Goal: Task Accomplishment & Management: Manage account settings

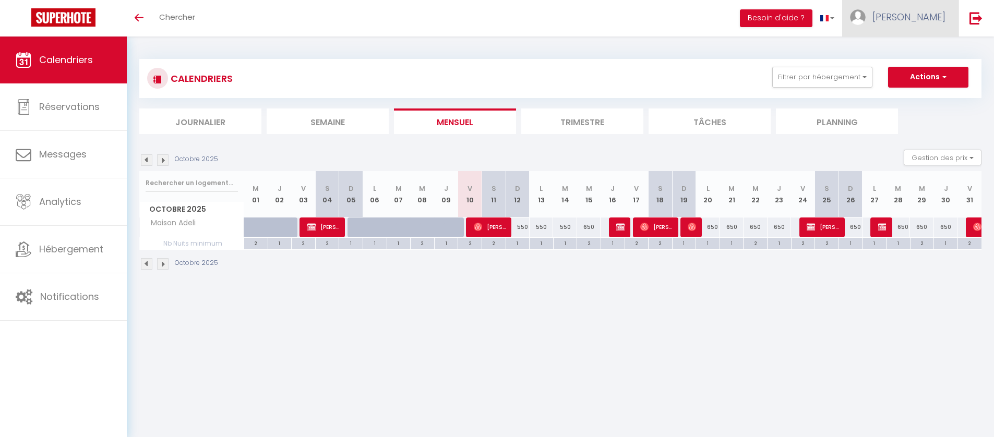
click at [918, 15] on span "[PERSON_NAME]" at bounding box center [908, 16] width 73 height 13
click at [972, 28] on link at bounding box center [975, 18] width 34 height 37
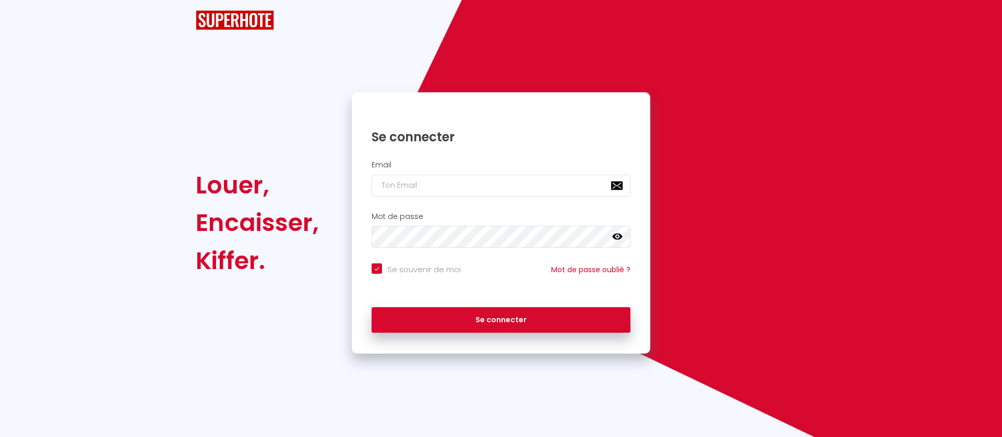
checkbox input "true"
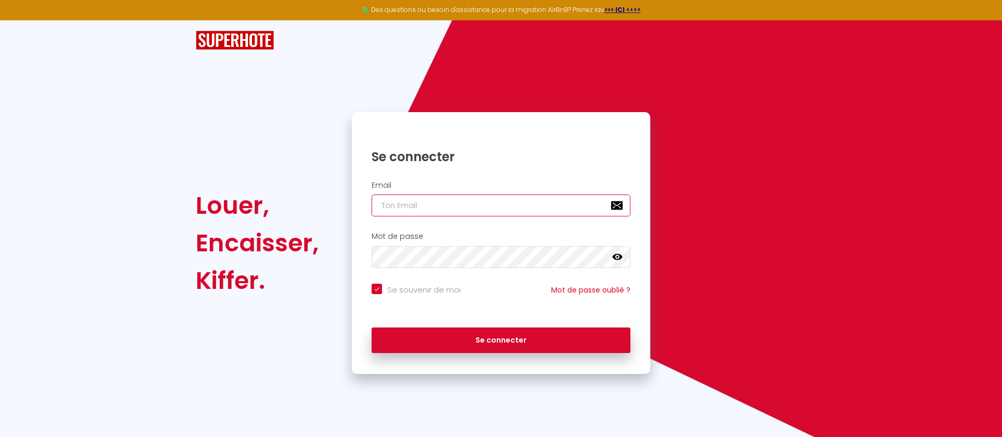
type input "[EMAIL_ADDRESS][DOMAIN_NAME]"
checkbox input "true"
click at [521, 209] on input "[EMAIL_ADDRESS][DOMAIN_NAME]" at bounding box center [500, 206] width 259 height 22
type input "[EMAIL_ADDRESS][DOMAIN_NAME]"
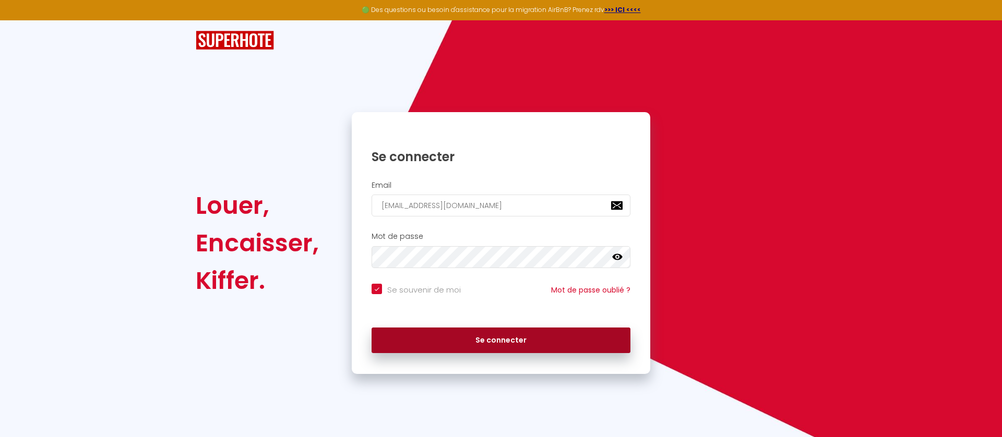
click at [498, 337] on button "Se connecter" at bounding box center [500, 341] width 259 height 26
checkbox input "true"
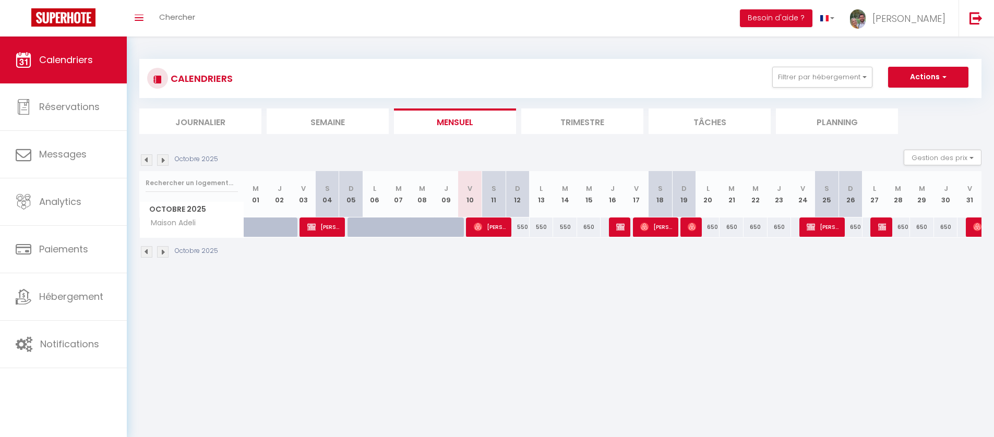
click at [524, 228] on div "550" at bounding box center [518, 227] width 24 height 19
type input "550"
type input "Dim 12 Octobre 2025"
type input "Lun 13 Octobre 2025"
click at [0, 0] on div at bounding box center [0, 0] width 0 height 0
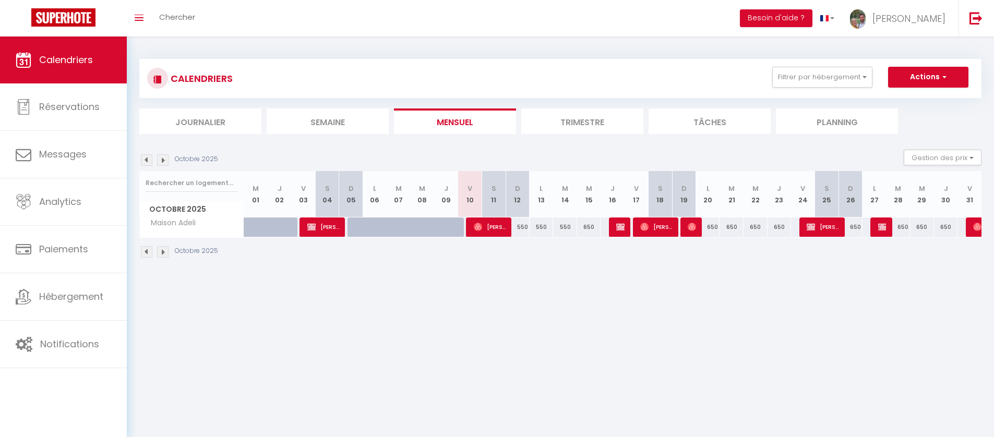
click at [524, 227] on div "550" at bounding box center [518, 227] width 24 height 19
type input "550"
type input "Dim 12 Octobre 2025"
type input "Lun 13 Octobre 2025"
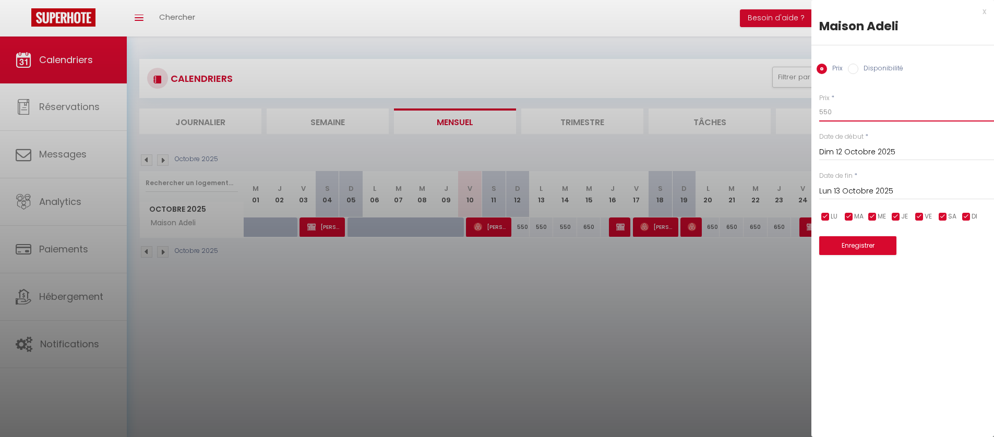
drag, startPoint x: 832, startPoint y: 112, endPoint x: 819, endPoint y: 112, distance: 13.6
click at [819, 112] on input "550" at bounding box center [906, 112] width 175 height 19
type input "475"
click at [845, 243] on button "Enregistrer" at bounding box center [857, 245] width 77 height 19
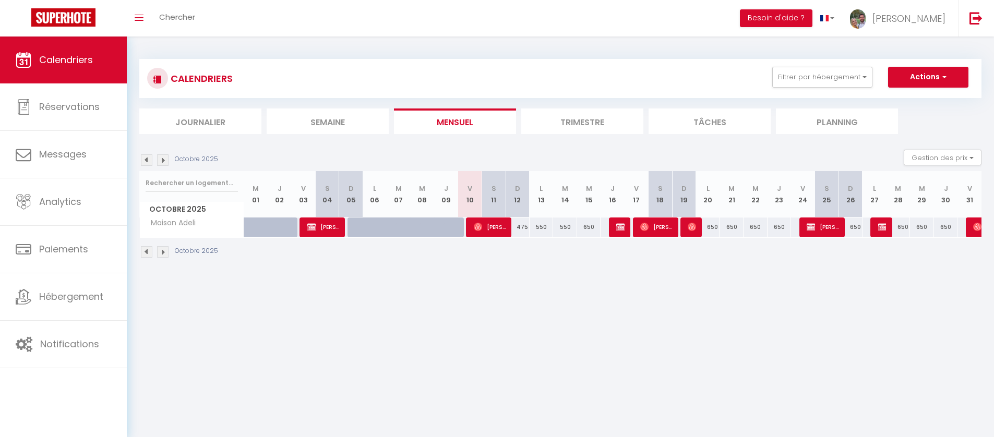
click at [539, 228] on div "550" at bounding box center [542, 227] width 24 height 19
type input "550"
type input "Lun 13 Octobre 2025"
type input "[DATE]"
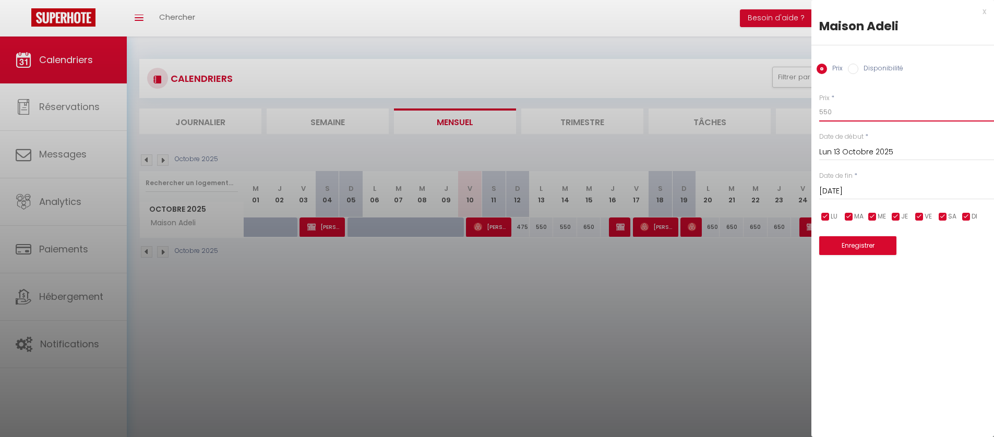
click at [823, 113] on input "550" at bounding box center [906, 112] width 175 height 19
type input "475"
click at [850, 188] on input "[DATE]" at bounding box center [906, 192] width 175 height 14
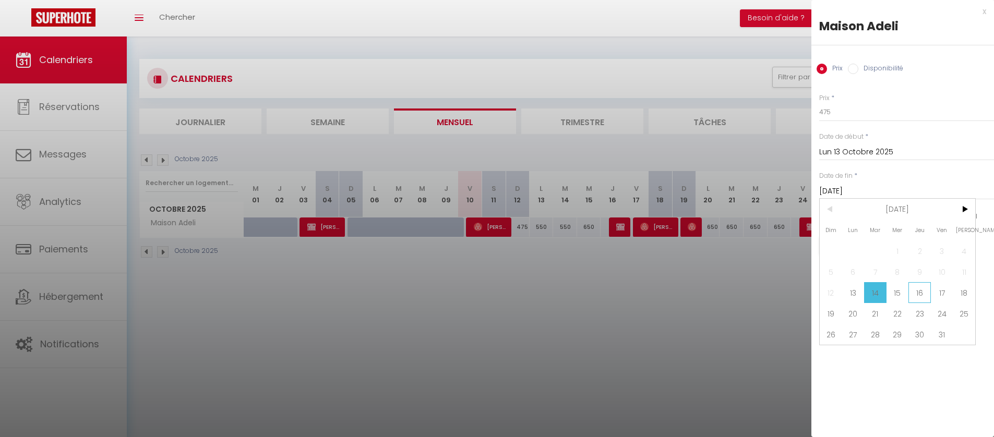
click at [917, 291] on span "16" at bounding box center [919, 292] width 22 height 21
type input "Jeu 16 Octobre 2025"
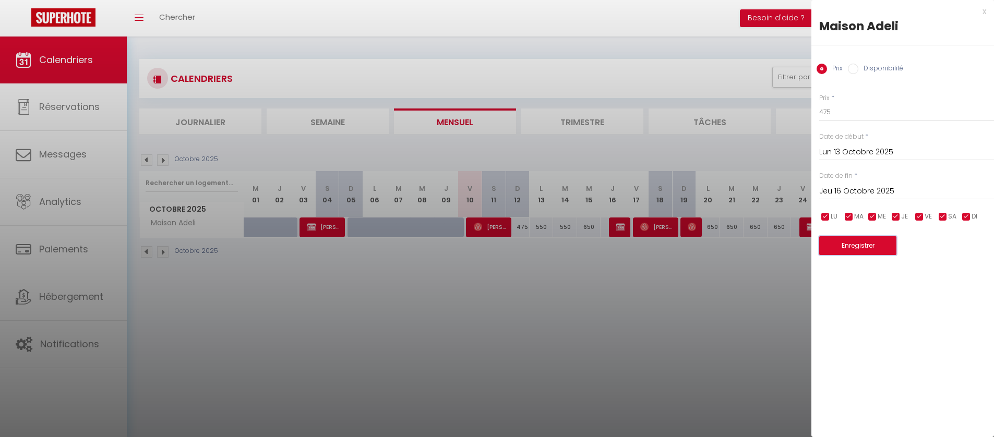
click at [866, 247] on button "Enregistrer" at bounding box center [857, 245] width 77 height 19
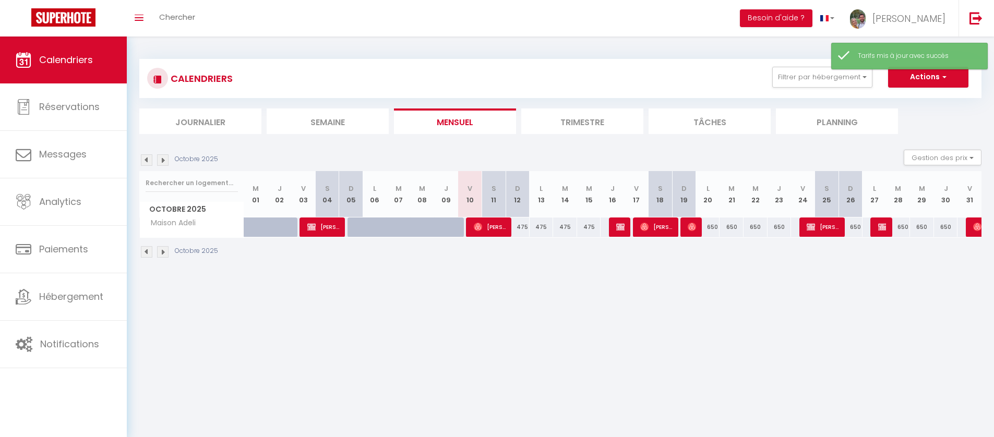
click at [714, 229] on div "650" at bounding box center [708, 227] width 24 height 19
type input "650"
type input "Lun 20 Octobre 2025"
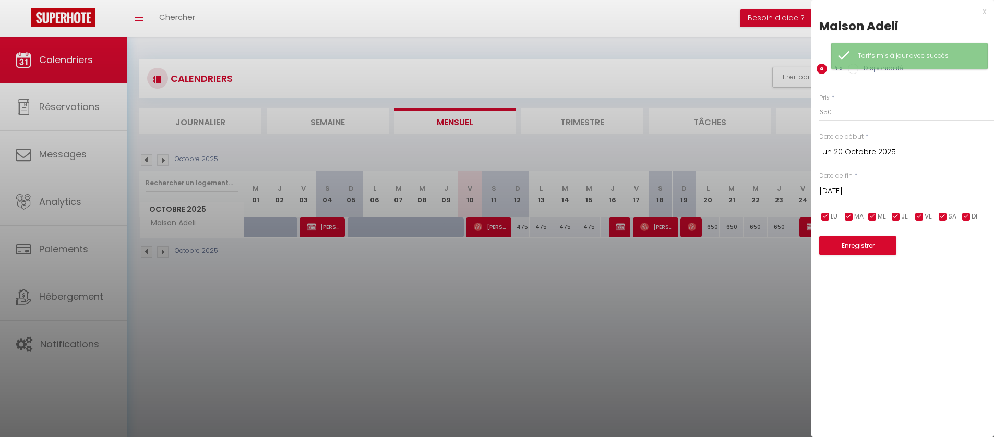
click at [849, 187] on input "[DATE]" at bounding box center [906, 192] width 175 height 14
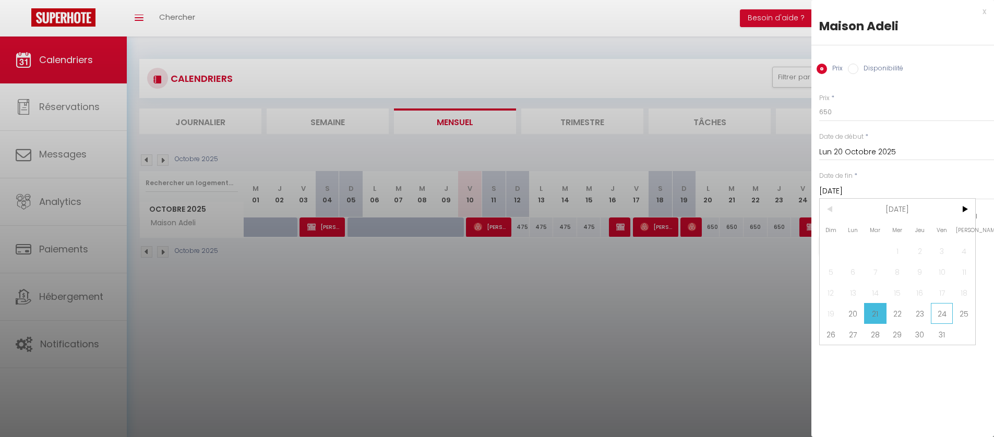
click at [936, 312] on span "24" at bounding box center [942, 313] width 22 height 21
type input "Ven 24 Octobre 2025"
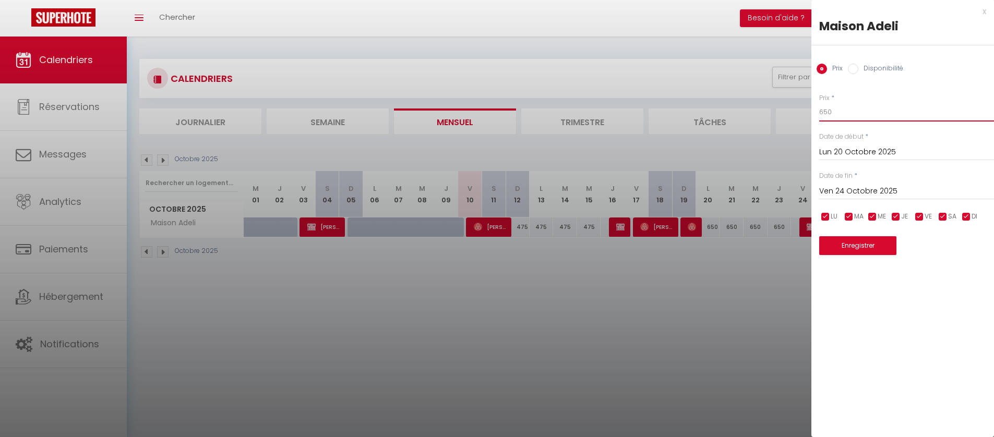
click at [825, 111] on input "650" at bounding box center [906, 112] width 175 height 19
type input "475"
click at [852, 246] on button "Enregistrer" at bounding box center [857, 245] width 77 height 19
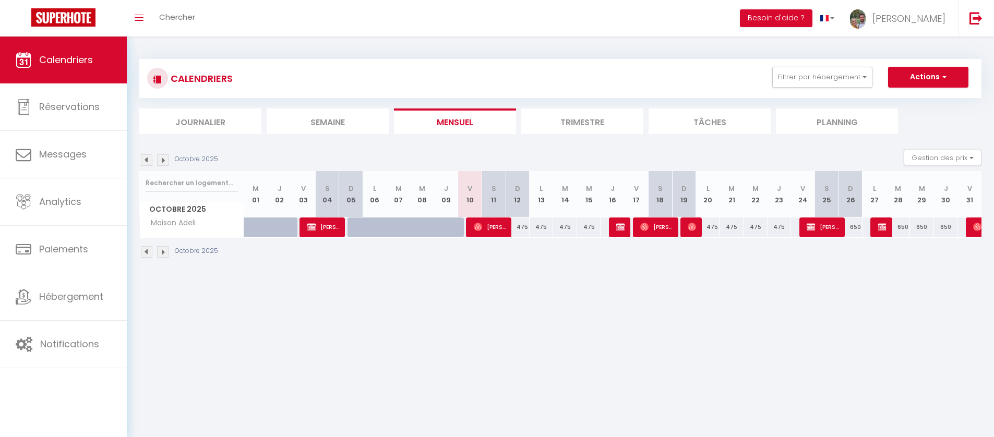
click at [855, 227] on div "650" at bounding box center [850, 227] width 24 height 19
type input "650"
type input "Dim 26 Octobre 2025"
type input "Lun 27 Octobre 2025"
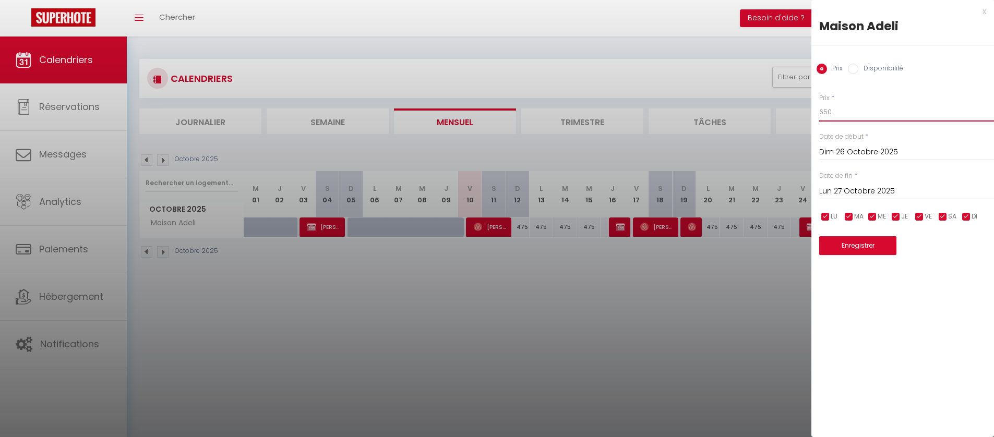
click at [826, 112] on input "650" at bounding box center [906, 112] width 175 height 19
type input "475"
click at [860, 242] on button "Enregistrer" at bounding box center [857, 245] width 77 height 19
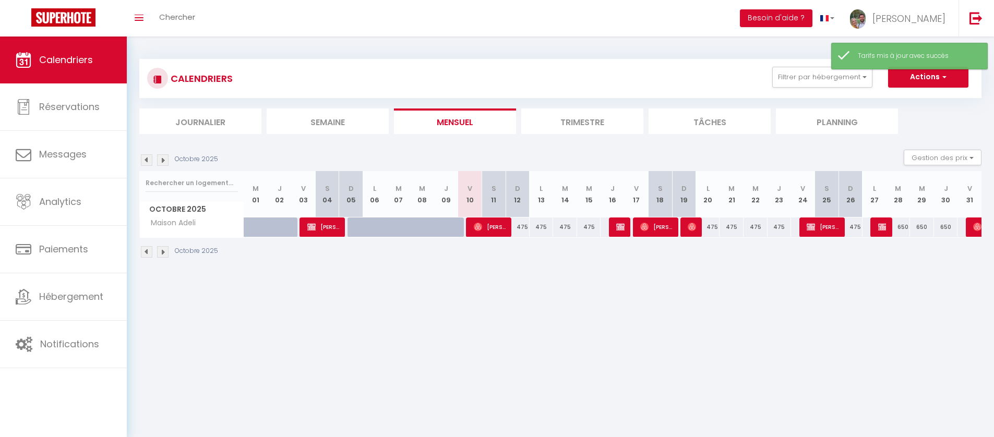
click at [901, 230] on div "650" at bounding box center [898, 227] width 24 height 19
type input "650"
type input "[DATE]"
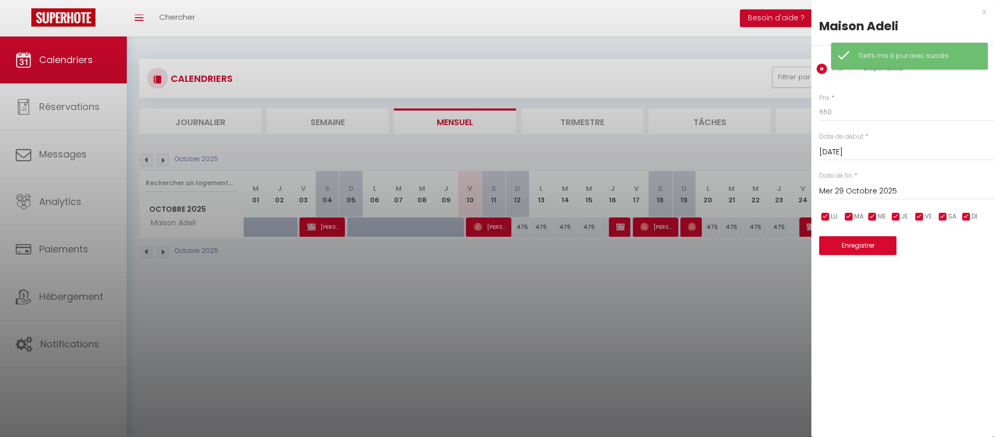
click at [880, 198] on input "Mer 29 Octobre 2025" at bounding box center [906, 192] width 175 height 14
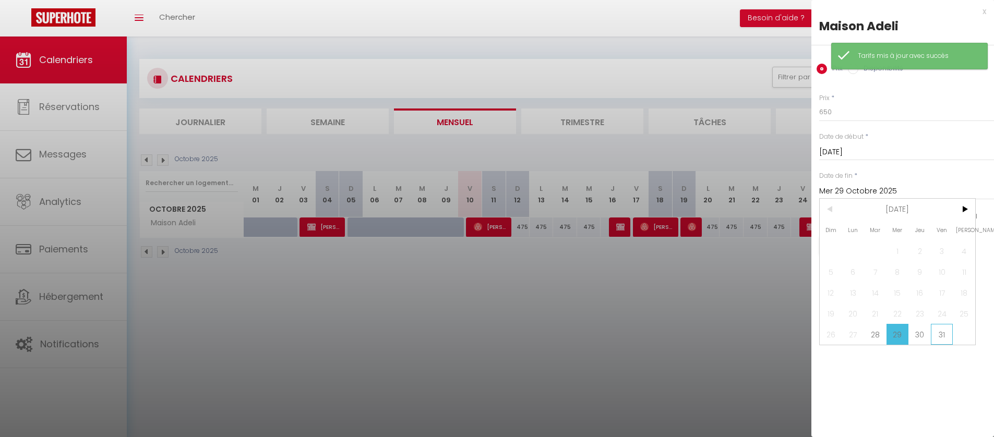
click at [931, 333] on span "31" at bounding box center [942, 334] width 22 height 21
type input "Ven 31 Octobre 2025"
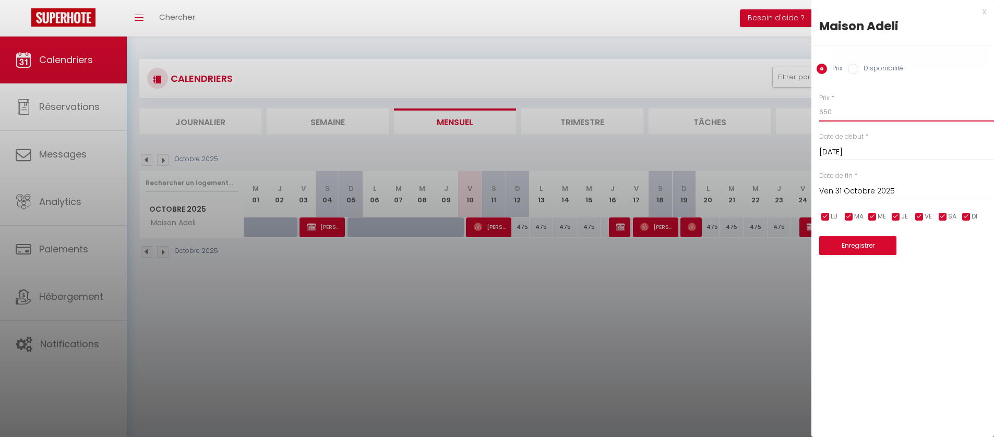
click at [830, 112] on input "650" at bounding box center [906, 112] width 175 height 19
type input "475"
click at [848, 248] on button "Enregistrer" at bounding box center [857, 245] width 77 height 19
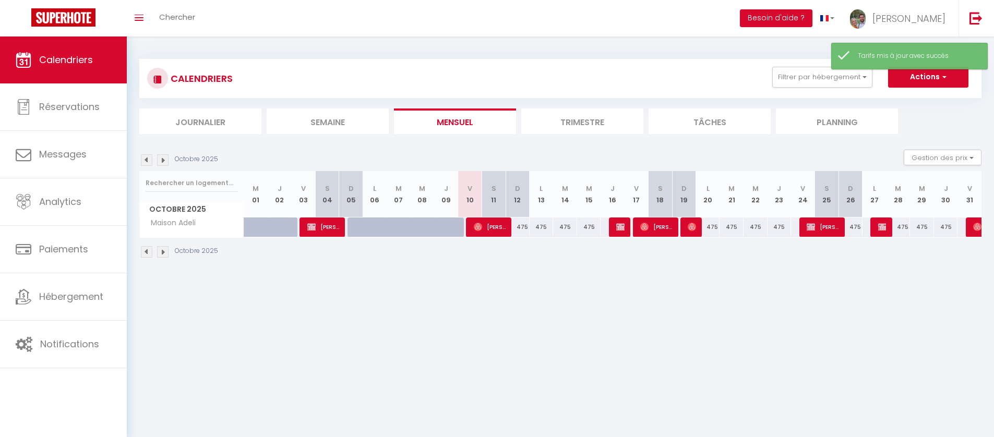
click at [161, 160] on img at bounding box center [162, 159] width 11 height 11
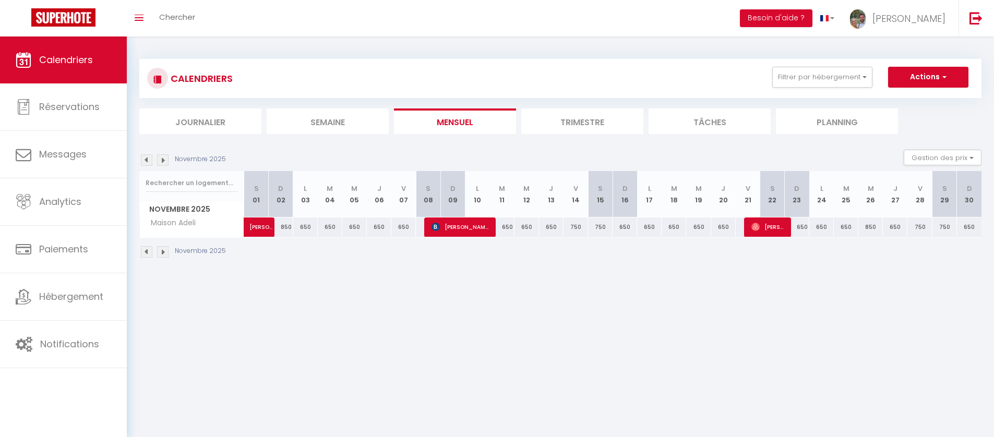
click at [289, 228] on div "850" at bounding box center [281, 227] width 25 height 19
type input "850"
type input "Dim 02 Novembre 2025"
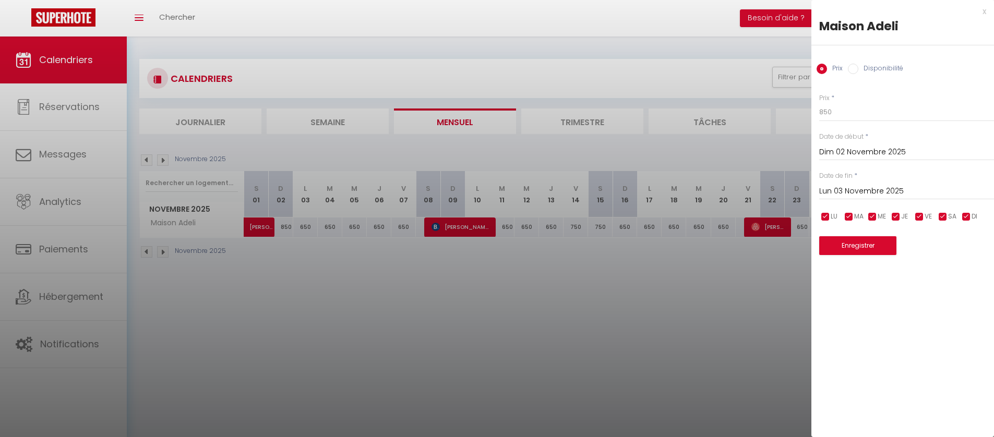
click at [842, 185] on input "Lun 03 Novembre 2025" at bounding box center [906, 192] width 175 height 14
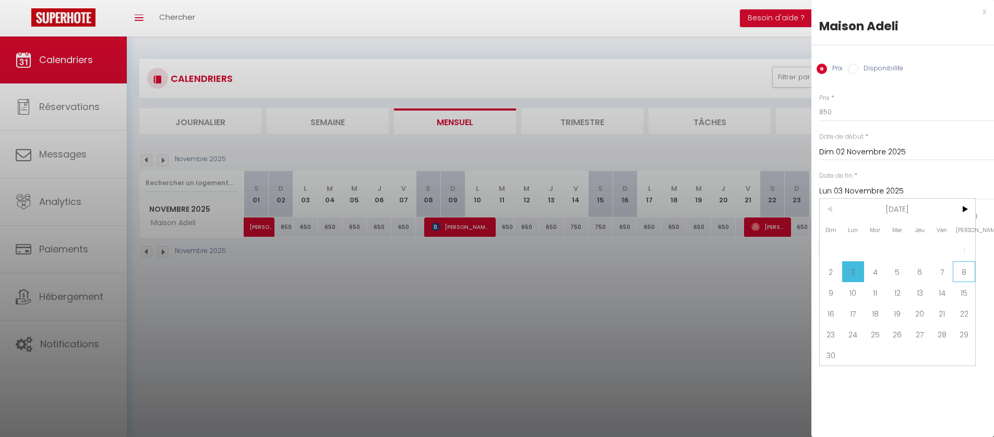
click at [956, 274] on span "8" at bounding box center [964, 271] width 22 height 21
type input "Sam 08 Novembre 2025"
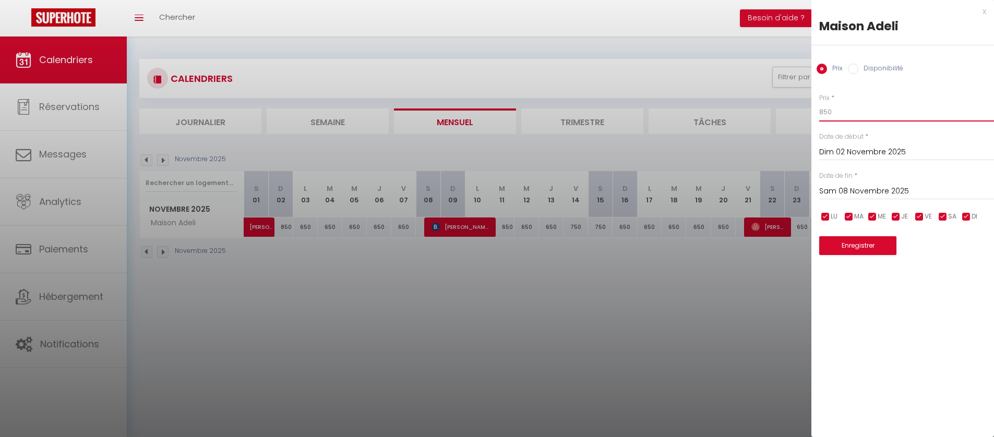
click at [826, 109] on input "850" at bounding box center [906, 112] width 175 height 19
type input "475"
click at [852, 246] on button "Enregistrer" at bounding box center [857, 245] width 77 height 19
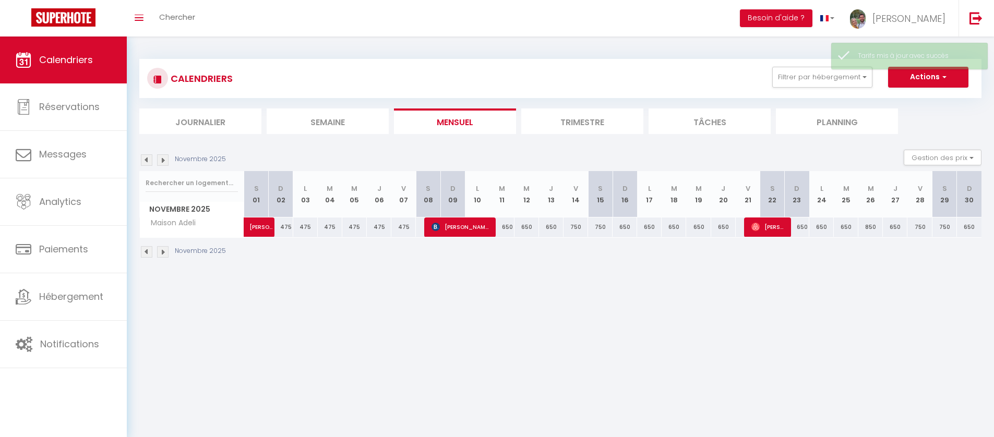
click at [507, 229] on div "650" at bounding box center [502, 227] width 25 height 19
type input "650"
type input "[DATE]"
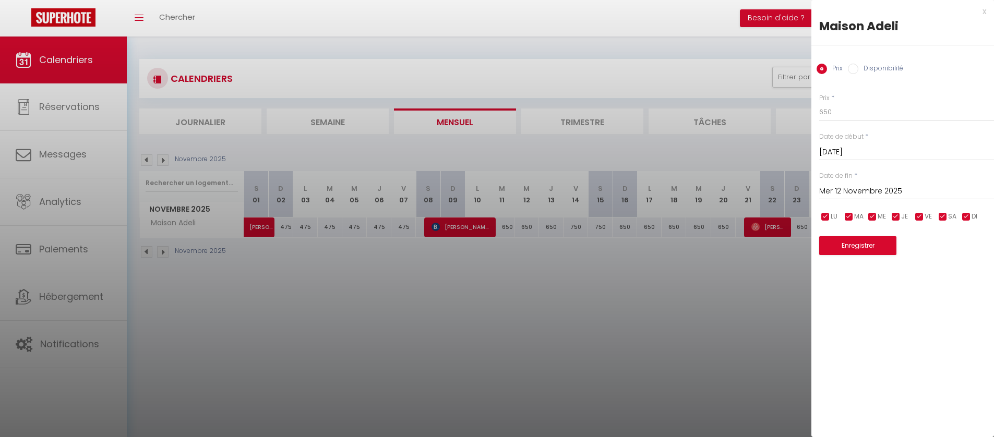
click at [847, 185] on input "Mer 12 Novembre 2025" at bounding box center [906, 192] width 175 height 14
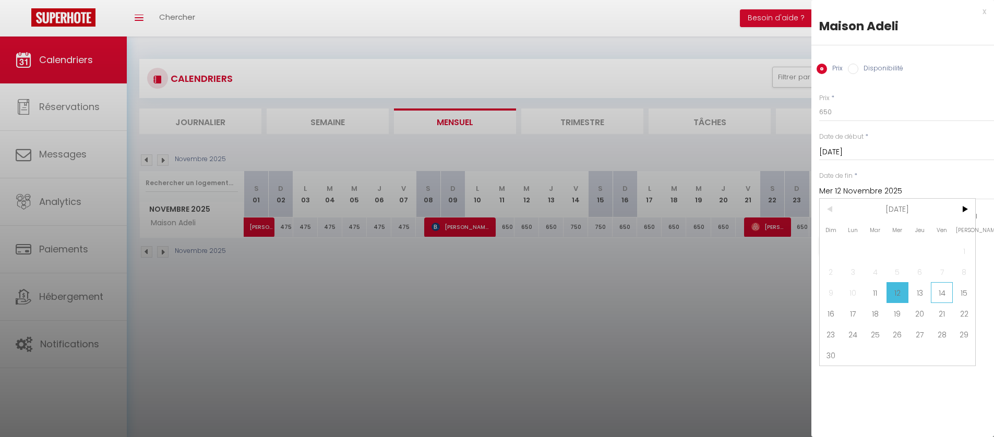
click at [941, 291] on span "14" at bounding box center [942, 292] width 22 height 21
type input "Ven 14 Novembre 2025"
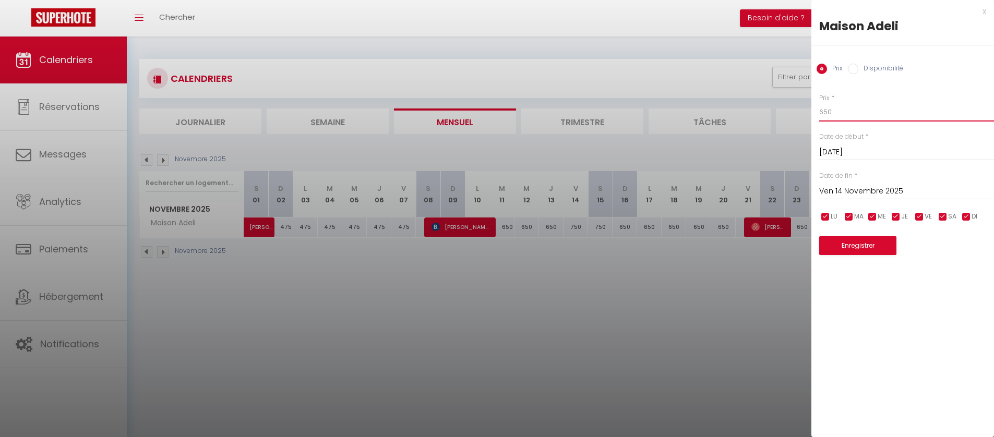
click at [822, 113] on input "650" at bounding box center [906, 112] width 175 height 19
type input "550"
click at [844, 244] on button "Enregistrer" at bounding box center [857, 245] width 77 height 19
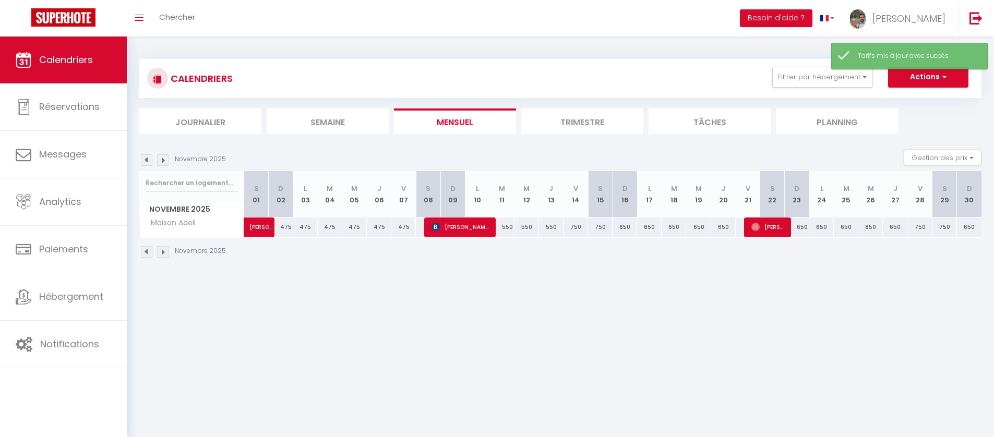
click at [626, 227] on div "650" at bounding box center [624, 227] width 25 height 19
type input "650"
type input "Dim 16 Novembre 2025"
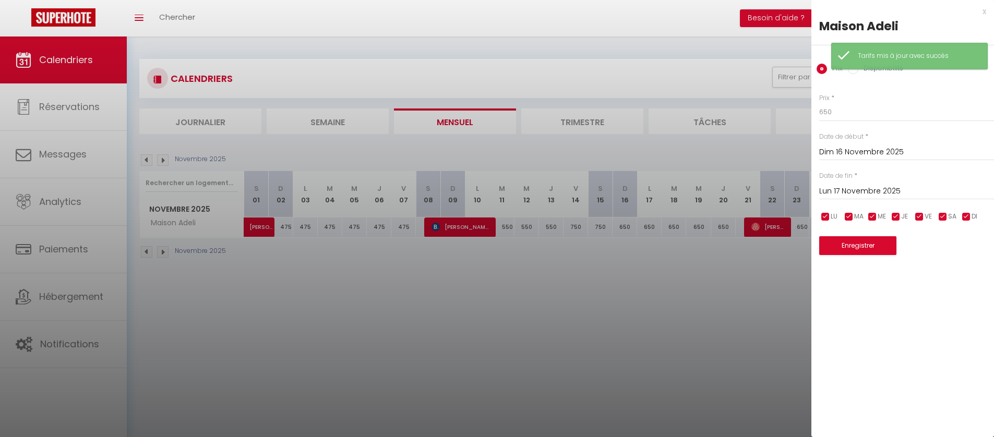
click at [854, 188] on input "Lun 17 Novembre 2025" at bounding box center [906, 192] width 175 height 14
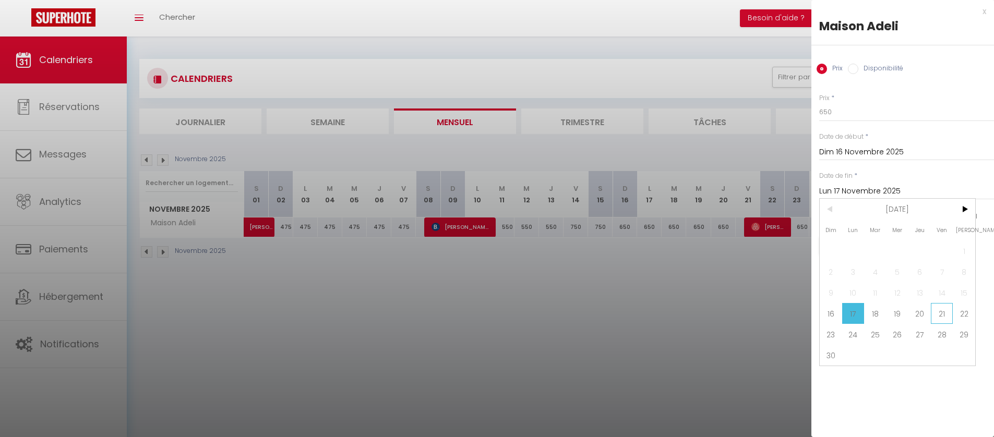
click at [940, 310] on span "21" at bounding box center [942, 313] width 22 height 21
type input "Ven 21 Novembre 2025"
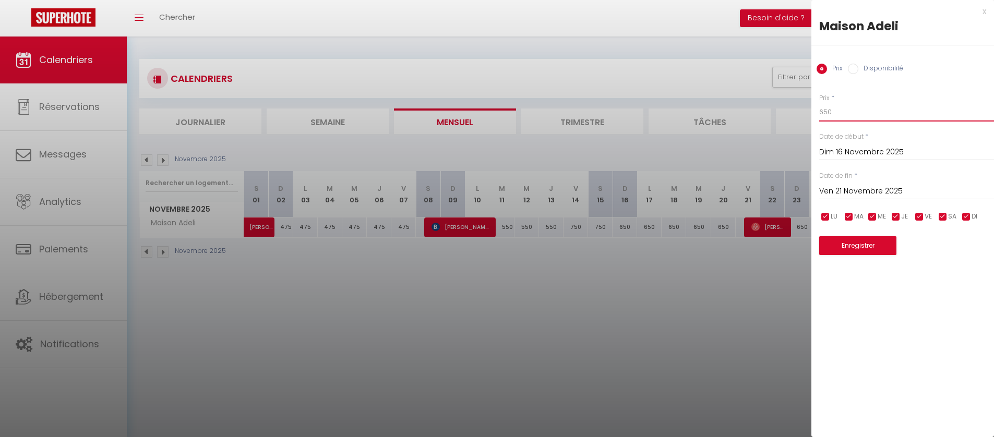
click at [828, 111] on input "650" at bounding box center [906, 112] width 175 height 19
type input "475"
click at [847, 242] on button "Enregistrer" at bounding box center [857, 245] width 77 height 19
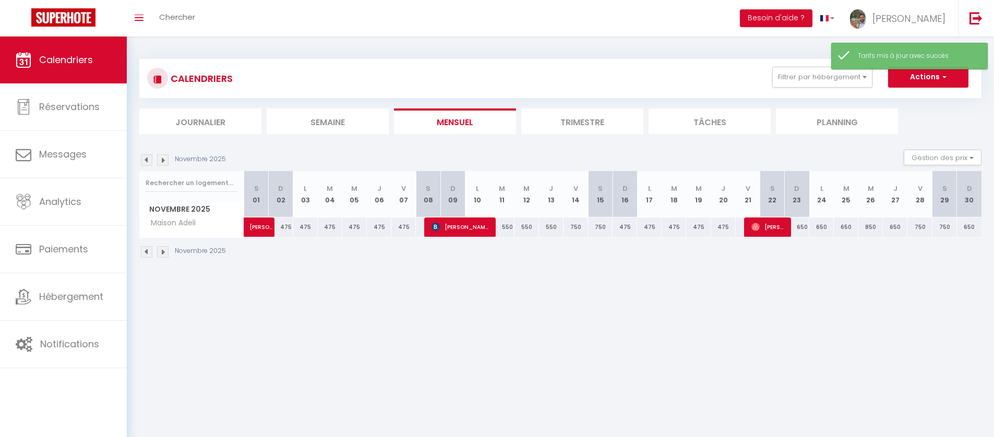
click at [806, 228] on div "650" at bounding box center [797, 227] width 25 height 19
type input "650"
type input "Dim 23 Novembre 2025"
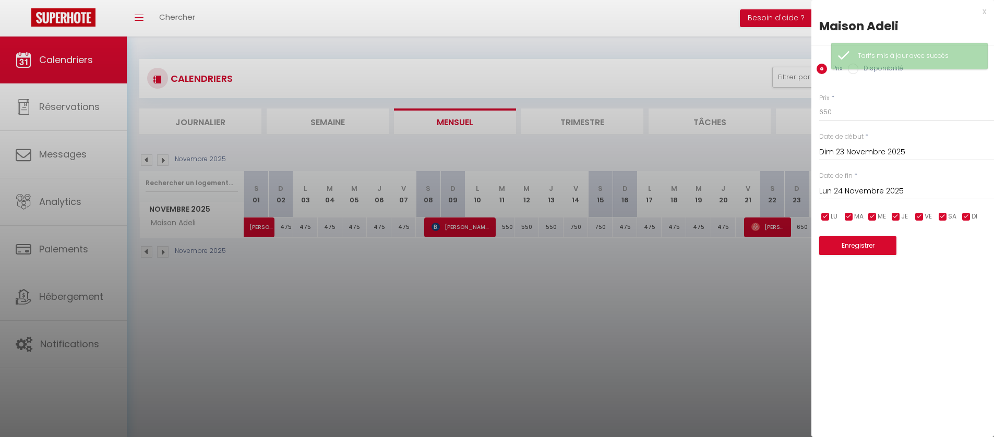
click at [851, 186] on input "Lun 24 Novembre 2025" at bounding box center [906, 192] width 175 height 14
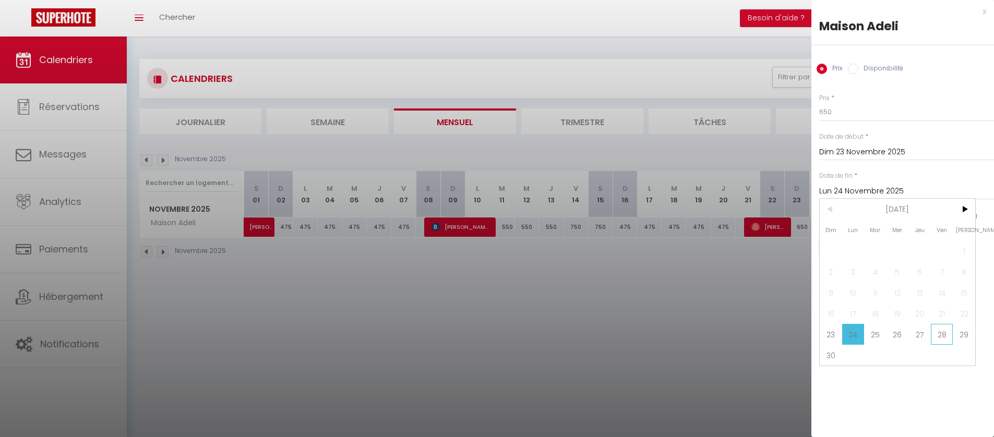
click at [946, 341] on span "28" at bounding box center [942, 334] width 22 height 21
type input "Ven 28 Novembre 2025"
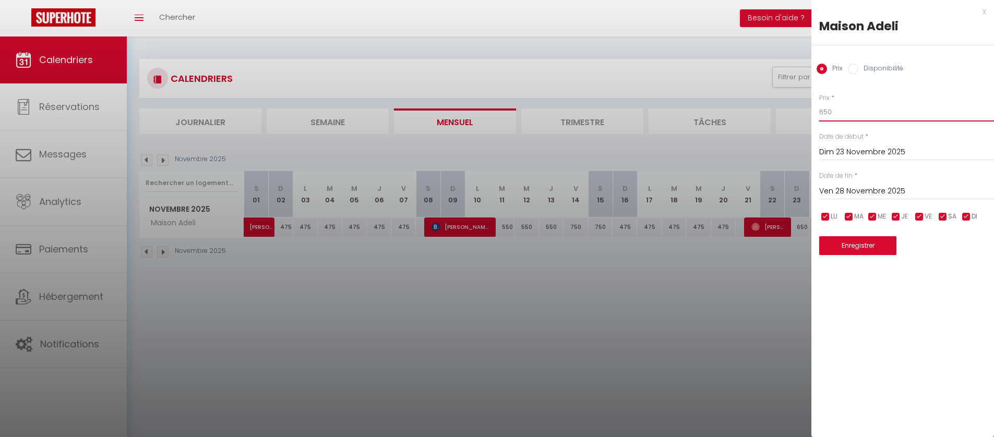
click at [826, 112] on input "650" at bounding box center [906, 112] width 175 height 19
type input "475"
click at [860, 243] on button "Enregistrer" at bounding box center [857, 245] width 77 height 19
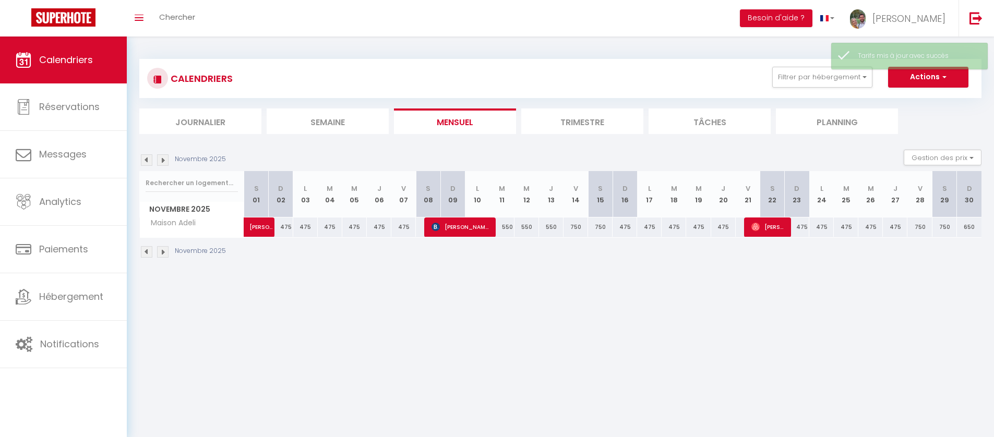
click at [965, 225] on div "650" at bounding box center [969, 227] width 25 height 19
type input "650"
type input "Dim 30 Novembre 2025"
type input "Lun 01 Décembre 2025"
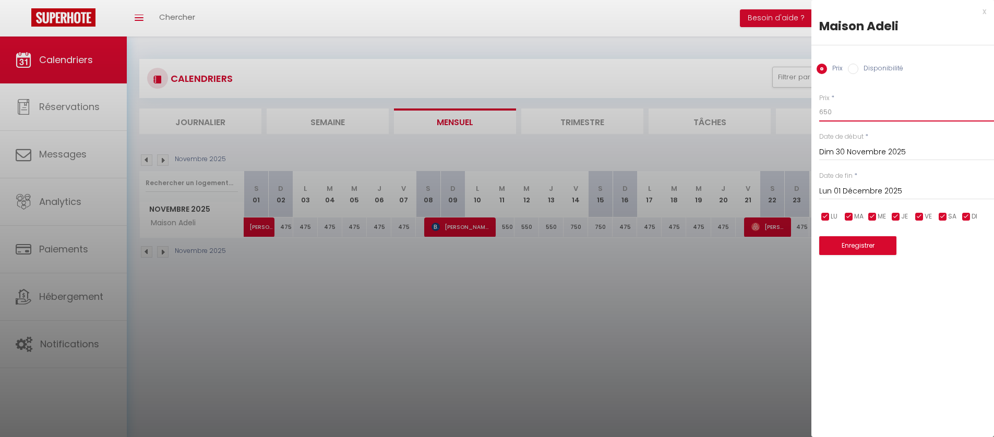
click at [829, 107] on input "650" at bounding box center [906, 112] width 175 height 19
type input "475"
click at [858, 242] on button "Enregistrer" at bounding box center [857, 245] width 77 height 19
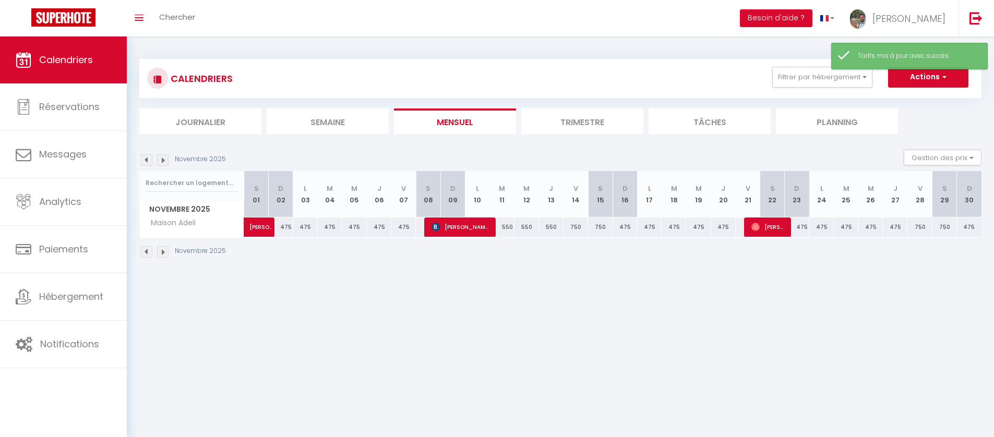
click at [162, 159] on img at bounding box center [162, 159] width 11 height 11
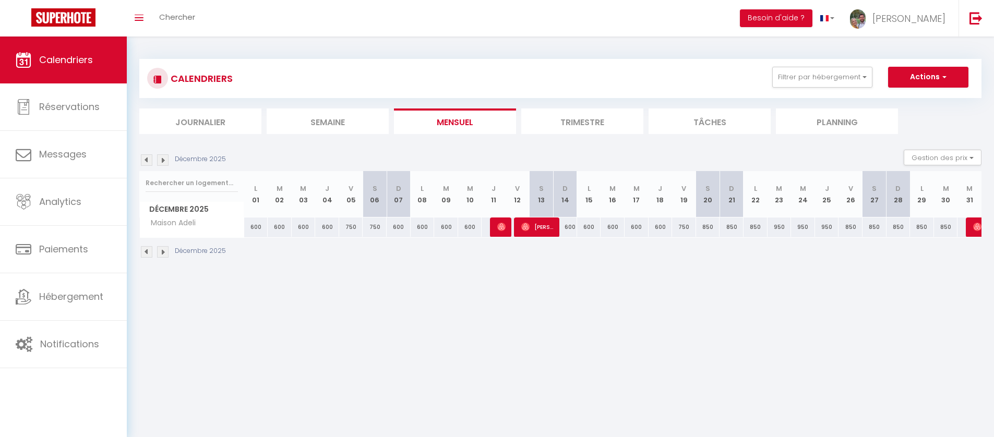
click at [256, 228] on div "600" at bounding box center [256, 227] width 24 height 19
type input "600"
type input "Lun 01 Décembre 2025"
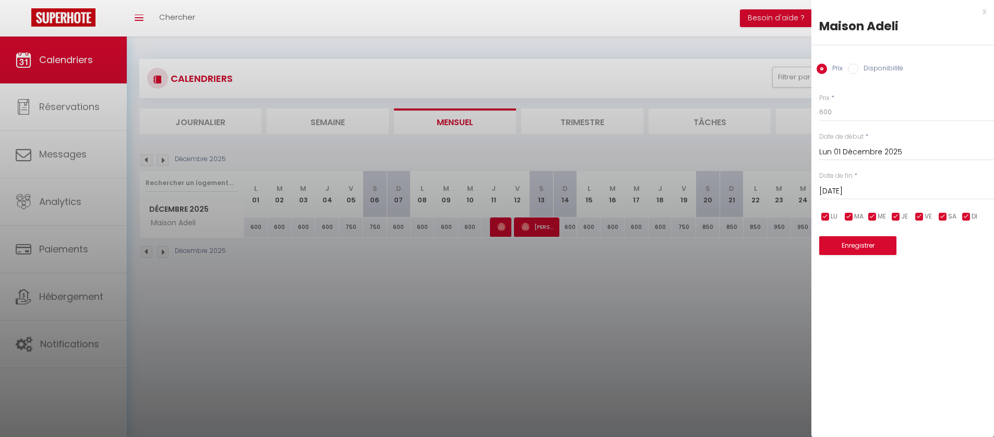
click at [850, 191] on input "[DATE]" at bounding box center [906, 192] width 175 height 14
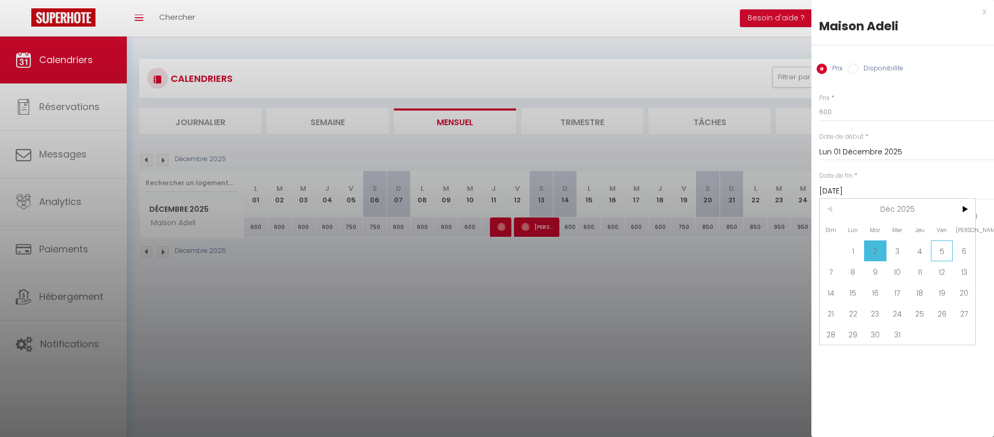
click at [937, 252] on span "5" at bounding box center [942, 251] width 22 height 21
type input "Ven 05 Décembre 2025"
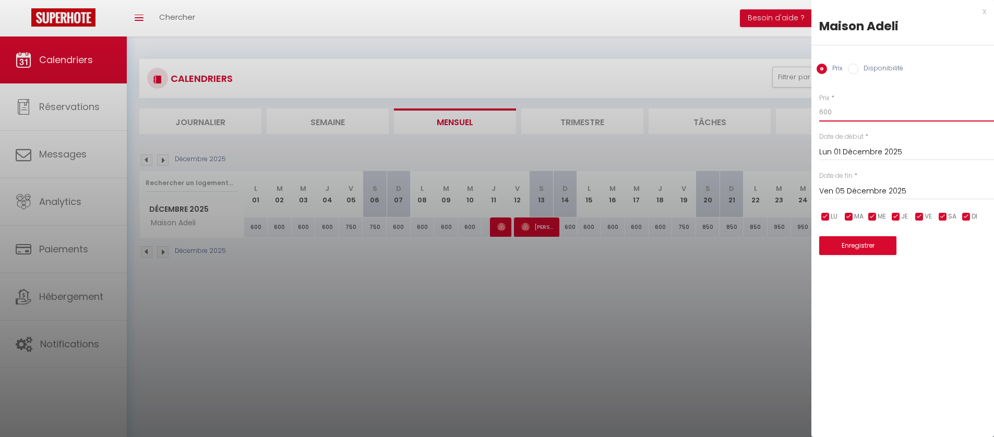
click at [819, 113] on input "600" at bounding box center [906, 112] width 175 height 19
type input "475"
click at [850, 246] on button "Enregistrer" at bounding box center [857, 245] width 77 height 19
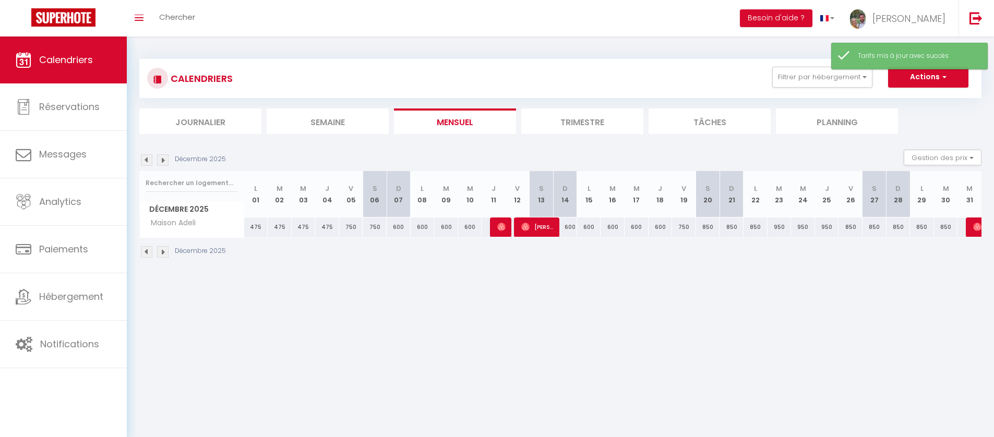
click at [396, 232] on div "600" at bounding box center [399, 227] width 24 height 19
type input "600"
type input "Dim 07 Décembre 2025"
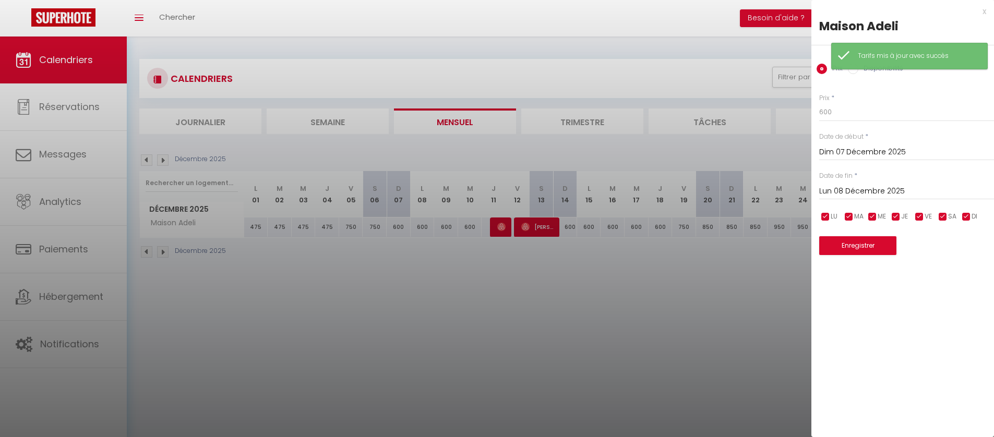
click at [834, 193] on input "Lun 08 Décembre 2025" at bounding box center [906, 192] width 175 height 14
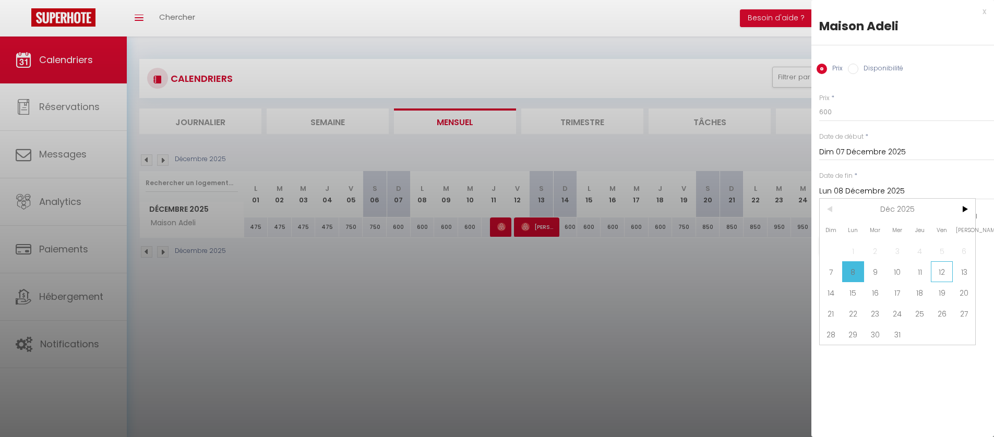
click at [937, 273] on span "12" at bounding box center [942, 271] width 22 height 21
type input "Ven 12 Décembre 2025"
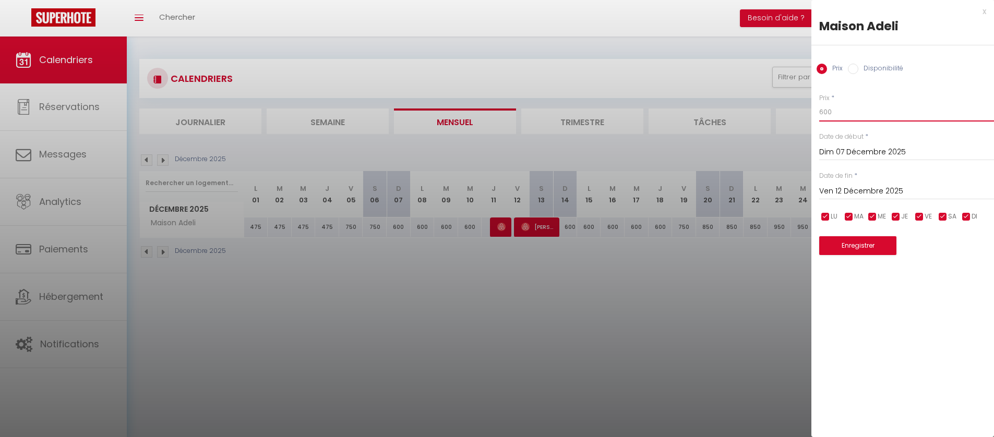
click at [826, 112] on input "600" at bounding box center [906, 112] width 175 height 19
type input "475"
click at [847, 245] on button "Enregistrer" at bounding box center [857, 245] width 77 height 19
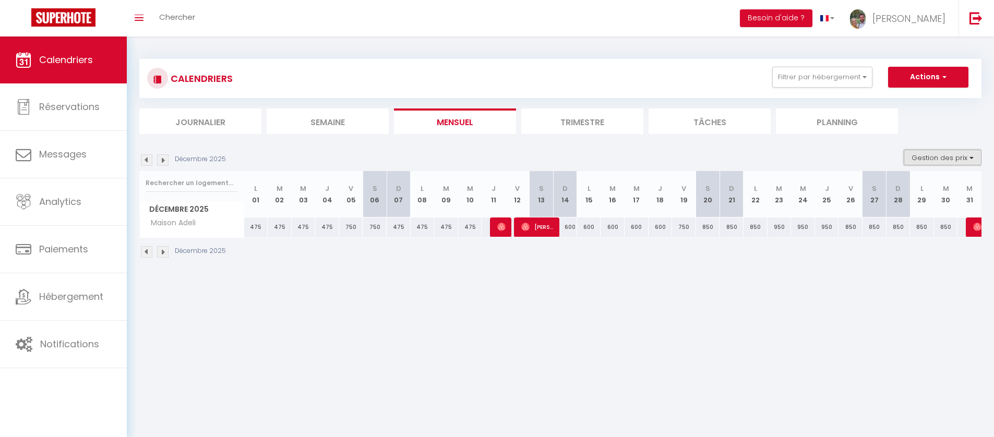
click at [914, 161] on button "Gestion des prix" at bounding box center [943, 158] width 78 height 16
click at [892, 190] on input "Nb Nuits minimum" at bounding box center [934, 190] width 94 height 10
checkbox input "true"
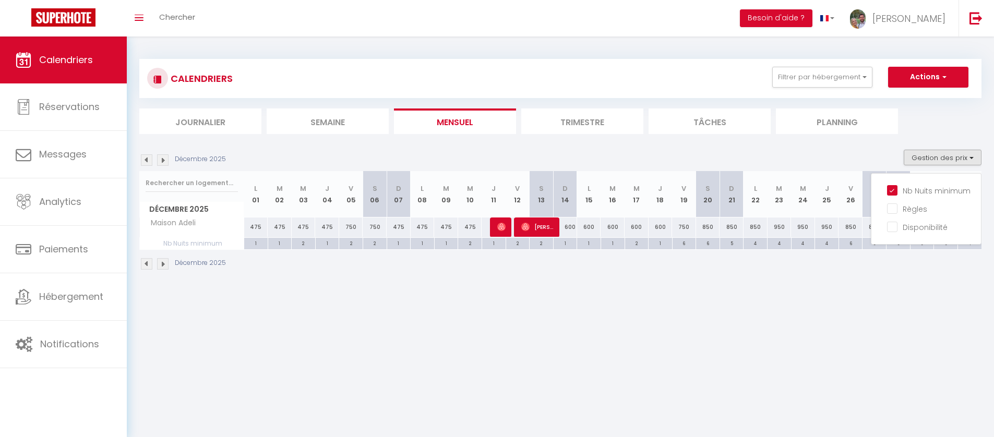
click at [829, 277] on div "Décembre 2025" at bounding box center [560, 265] width 842 height 31
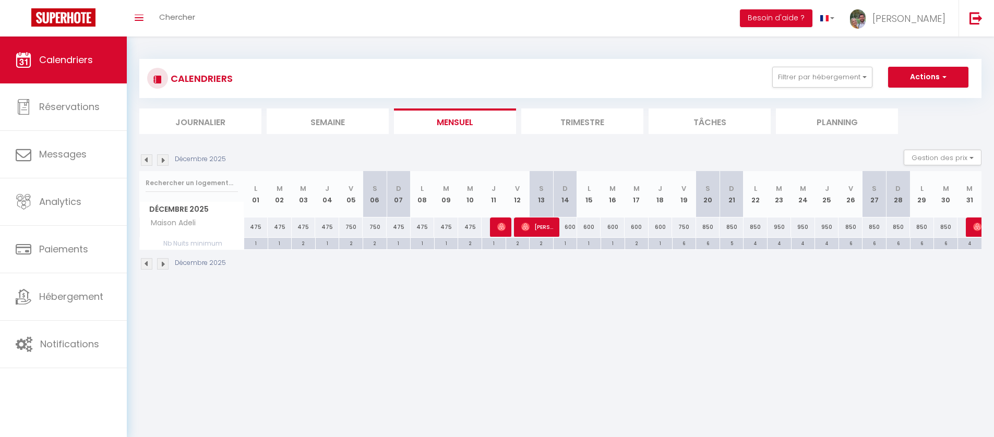
click at [734, 244] on div "5" at bounding box center [731, 243] width 23 height 10
type input "5"
type input "Dim 21 Décembre 2025"
type input "Lun 22 Décembre 2025"
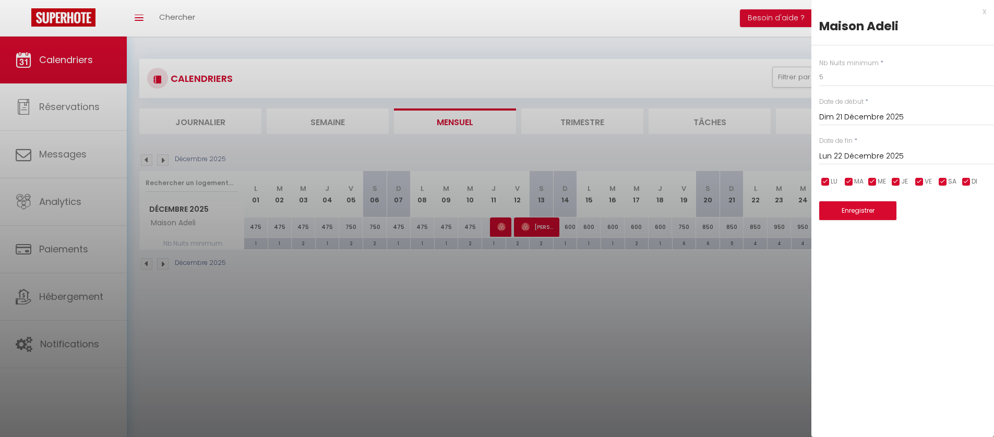
click at [732, 250] on div at bounding box center [497, 218] width 994 height 437
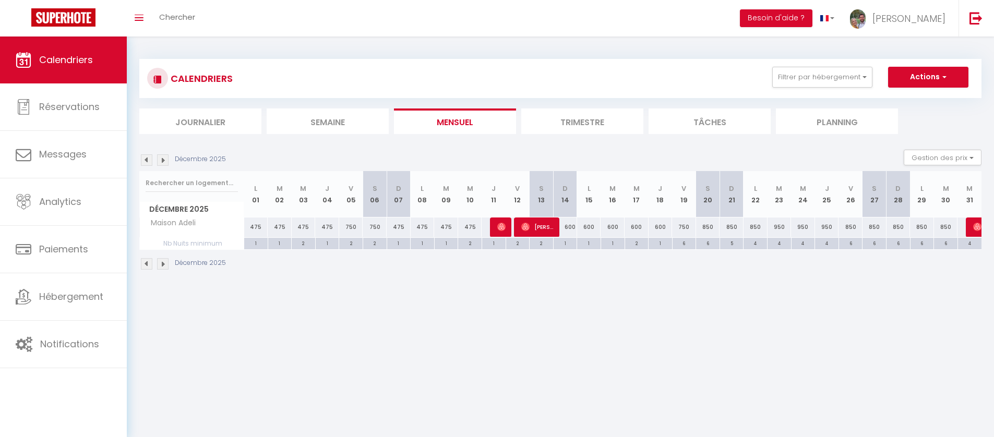
click at [852, 243] on div "6" at bounding box center [850, 243] width 23 height 10
type input "6"
type input "Ven 26 Décembre 2025"
type input "[DATE]"
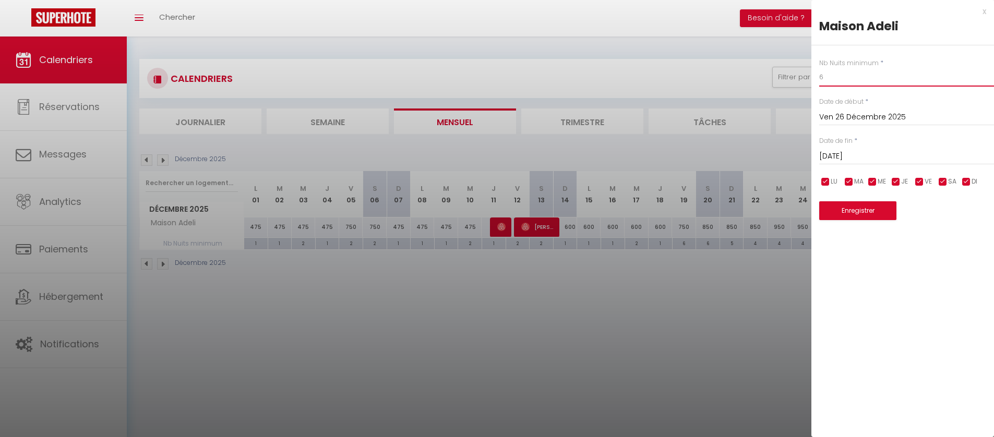
drag, startPoint x: 827, startPoint y: 78, endPoint x: 802, endPoint y: 77, distance: 25.0
click at [803, 77] on body "🟢 Des questions ou besoin d'assistance pour la migration AirBnB? Prenez rdv >>>…" at bounding box center [497, 255] width 994 height 437
type input "3"
click at [874, 209] on button "Enregistrer" at bounding box center [857, 210] width 77 height 19
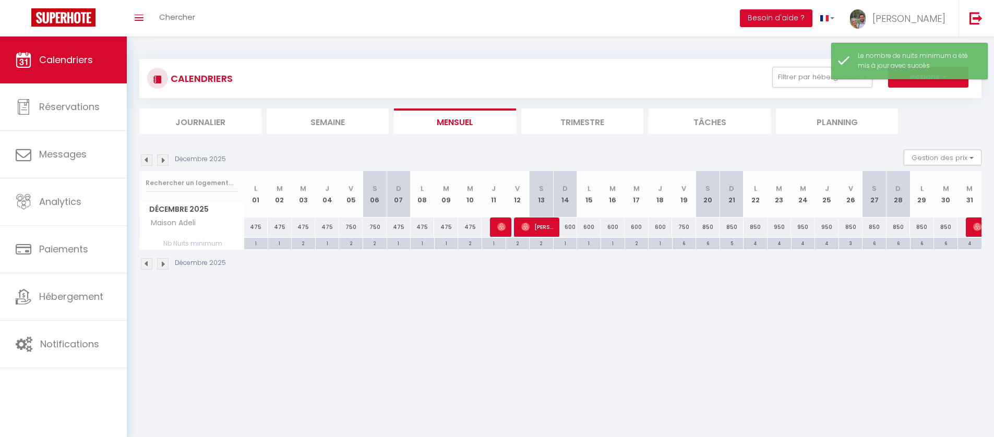
click at [876, 244] on div "6" at bounding box center [873, 243] width 23 height 10
type input "6"
type input "[DATE]"
type input "Dim 28 Décembre 2025"
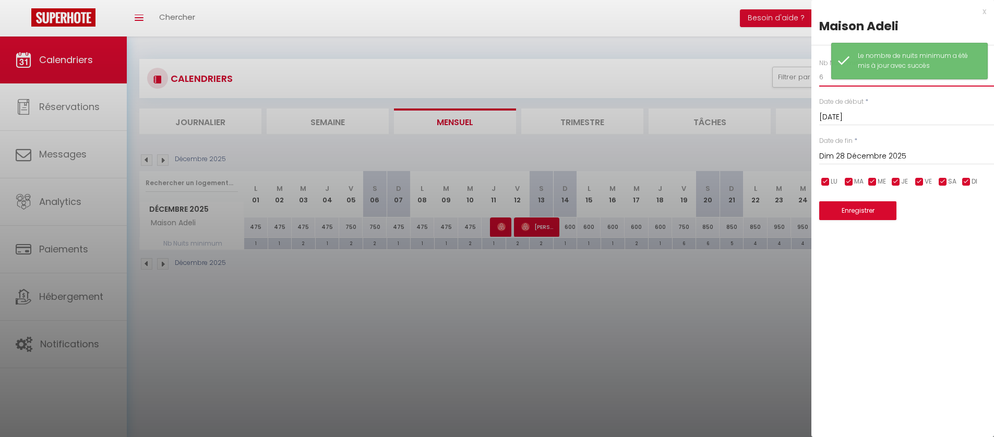
drag, startPoint x: 825, startPoint y: 78, endPoint x: 809, endPoint y: 78, distance: 15.7
click at [809, 78] on body "🟢 Des questions ou besoin d'assistance pour la migration AirBnB? Prenez rdv >>>…" at bounding box center [497, 255] width 994 height 437
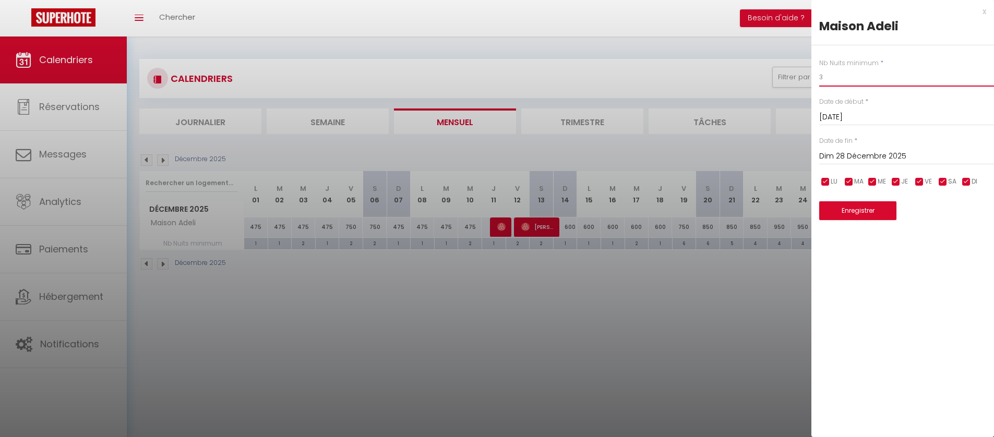
type input "3"
click at [849, 208] on button "Enregistrer" at bounding box center [857, 210] width 77 height 19
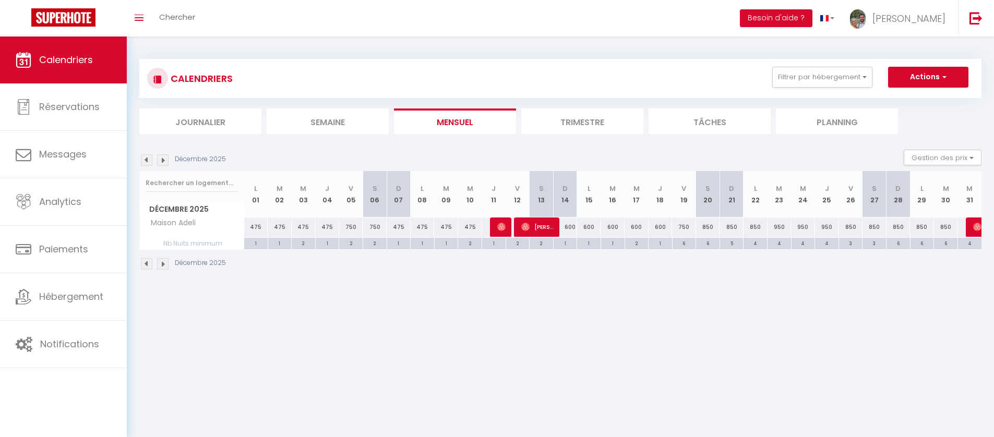
click at [897, 243] on div "6" at bounding box center [897, 243] width 23 height 10
type input "6"
type input "Dim 28 Décembre 2025"
type input "Lun 29 Décembre 2025"
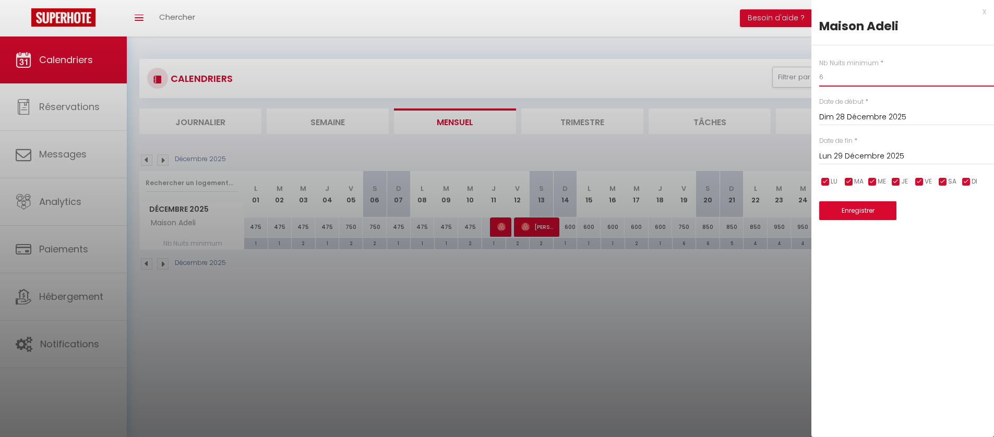
click at [822, 75] on input "6" at bounding box center [906, 77] width 175 height 19
drag, startPoint x: 822, startPoint y: 75, endPoint x: 816, endPoint y: 75, distance: 6.3
click at [816, 75] on div "Nb Nuits minimum * 6 Date de début * [DATE] < [DATE] > Dim Lun Mar Mer Jeu Ven …" at bounding box center [902, 132] width 183 height 175
type input "2"
click at [862, 213] on button "Enregistrer" at bounding box center [857, 210] width 77 height 19
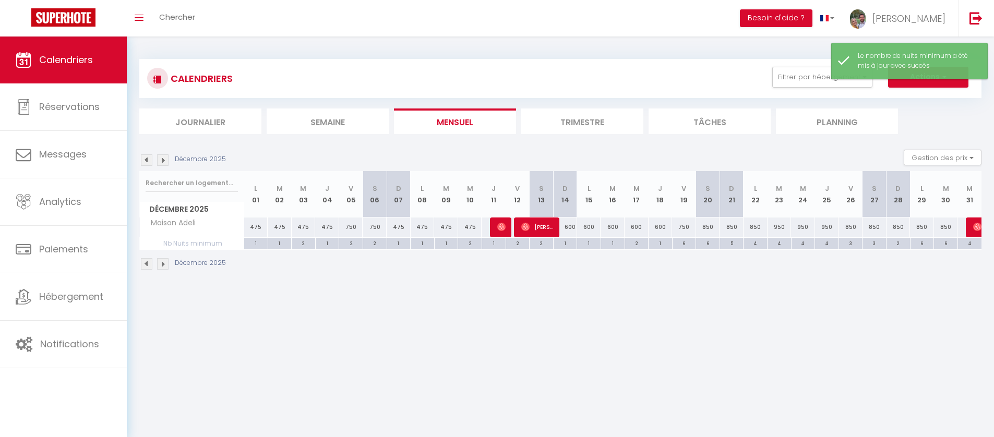
click at [920, 243] on div "6" at bounding box center [921, 243] width 23 height 10
type input "6"
type input "Lun 29 Décembre 2025"
type input "[DATE]"
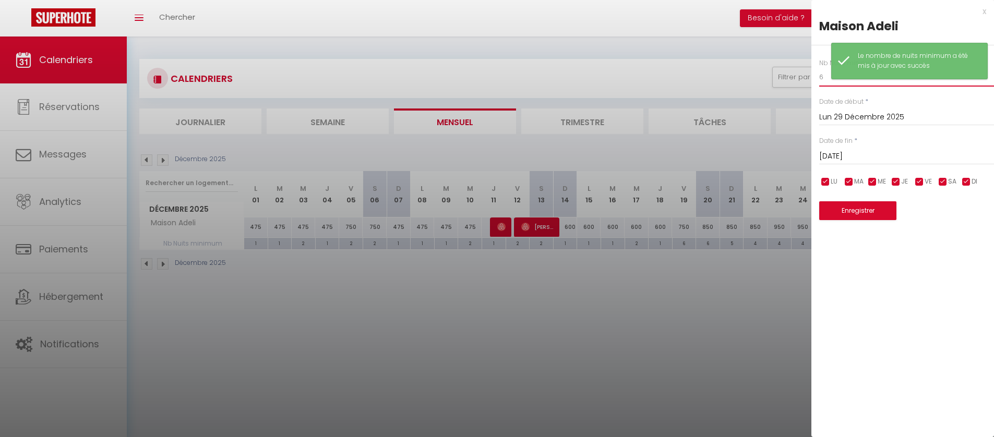
drag, startPoint x: 823, startPoint y: 80, endPoint x: 812, endPoint y: 80, distance: 11.0
click at [812, 80] on div "Nb Nuits minimum * 6 Date de début * [DATE] < [DATE] > Dim Lun Mar Mer Jeu Ven …" at bounding box center [902, 132] width 183 height 175
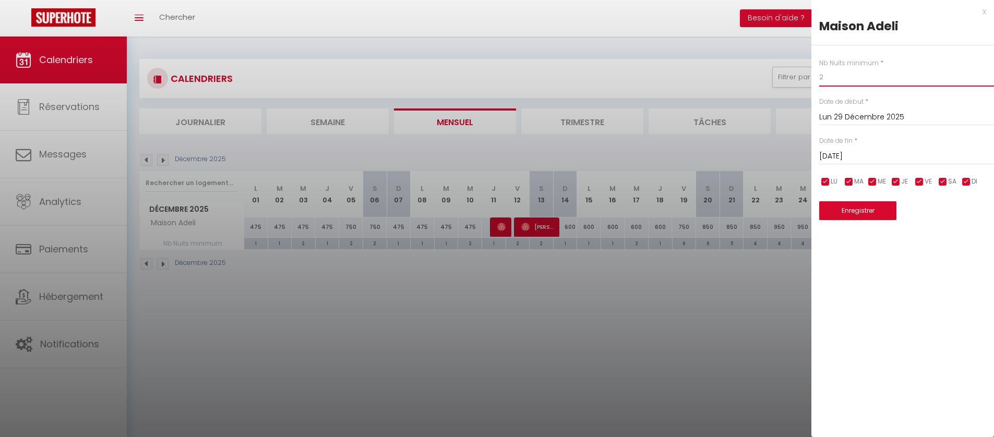
type input "2"
click at [845, 213] on button "Enregistrer" at bounding box center [857, 210] width 77 height 19
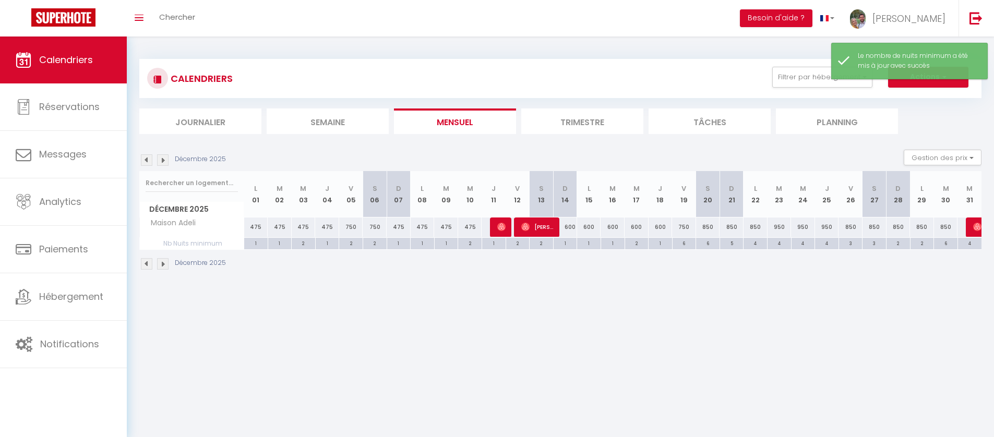
click at [947, 243] on div "6" at bounding box center [945, 243] width 23 height 10
type input "6"
type input "[DATE]"
type input "Mer 31 Décembre 2025"
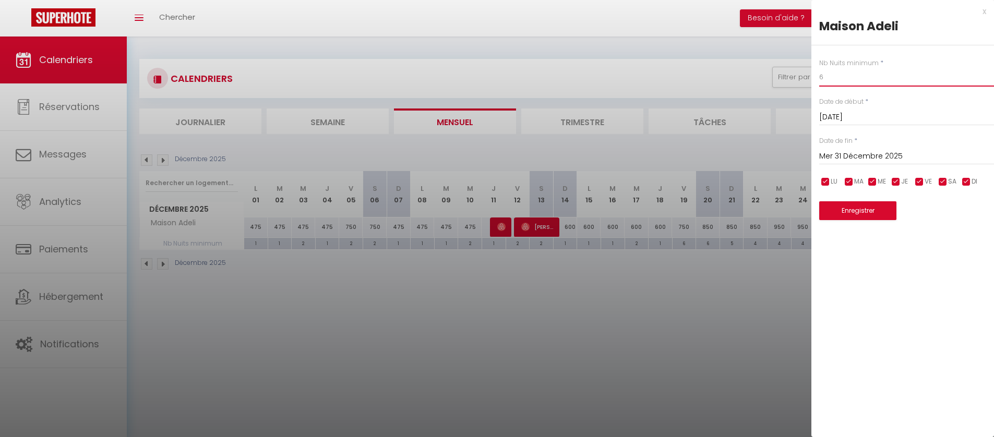
drag, startPoint x: 827, startPoint y: 78, endPoint x: 799, endPoint y: 78, distance: 27.7
click at [799, 78] on body "🟢 Des questions ou besoin d'assistance pour la migration AirBnB? Prenez rdv >>>…" at bounding box center [497, 255] width 994 height 437
type input "&"
type input "1"
click at [840, 206] on button "Enregistrer" at bounding box center [857, 210] width 77 height 19
